Goal: Task Accomplishment & Management: Use online tool/utility

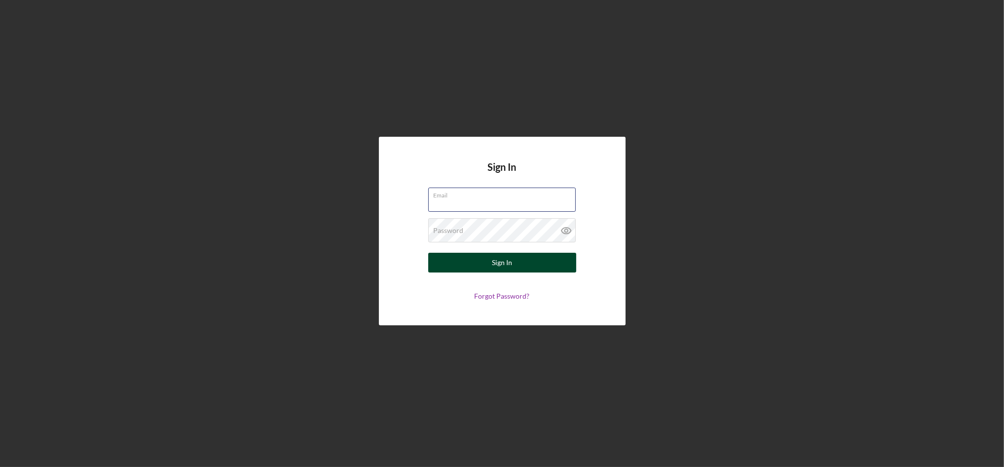
type input "kdavenport@cwcarolina.org"
click at [511, 258] on button "Sign In" at bounding box center [502, 263] width 148 height 20
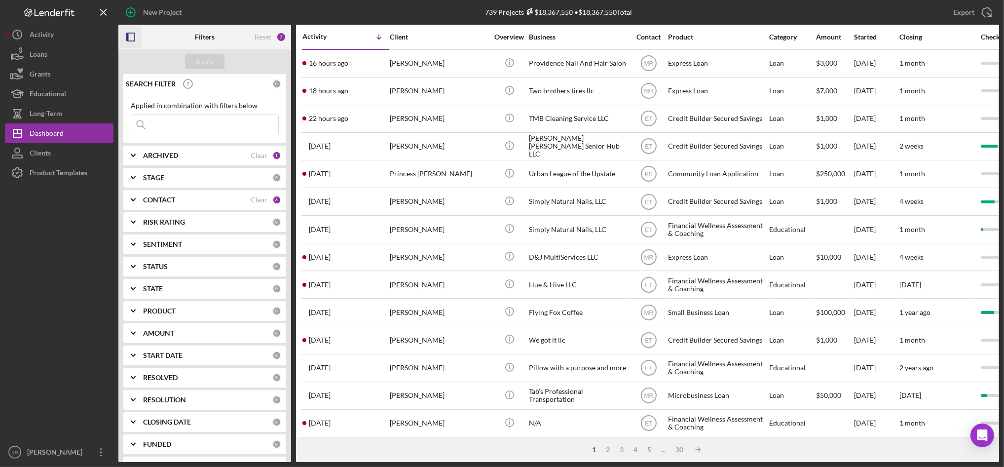
click at [131, 40] on icon "button" at bounding box center [131, 37] width 22 height 22
